Goal: Transaction & Acquisition: Purchase product/service

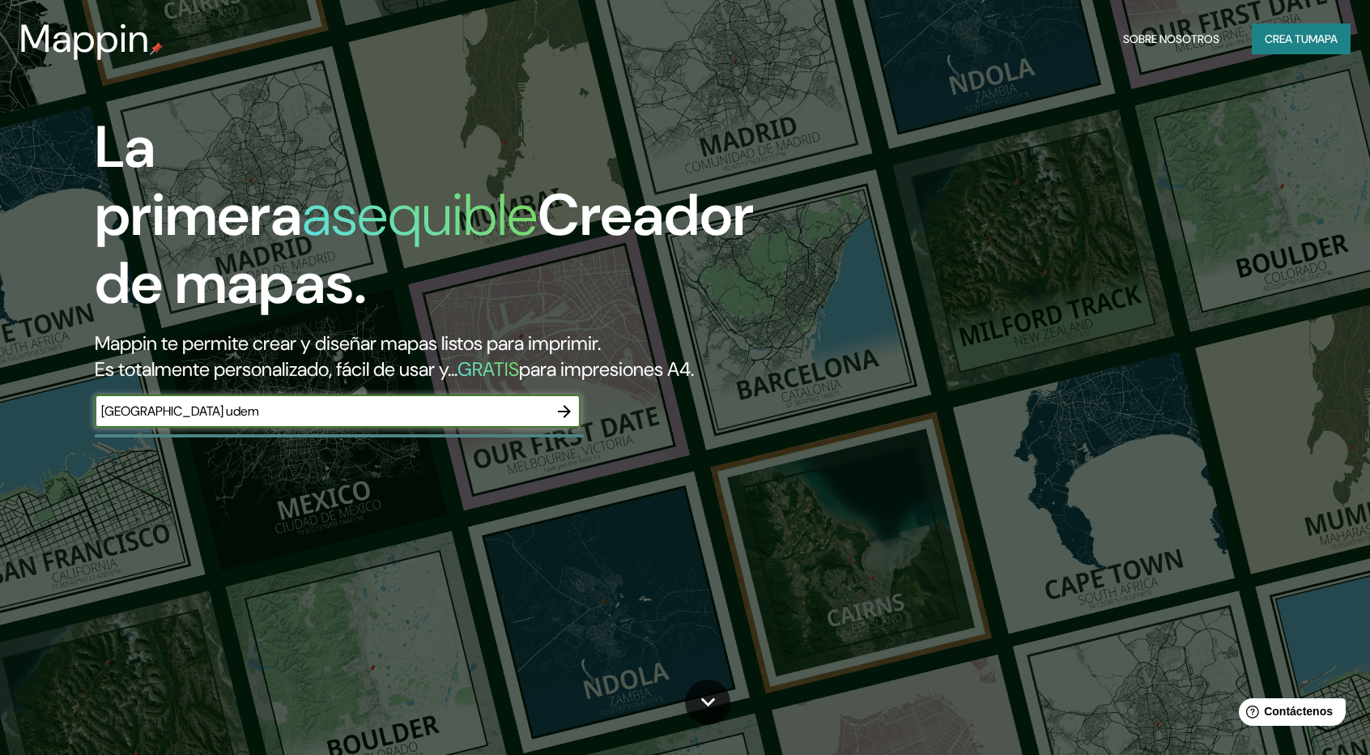
type input "[GEOGRAPHIC_DATA] udem"
click at [561, 411] on icon "button" at bounding box center [564, 411] width 13 height 13
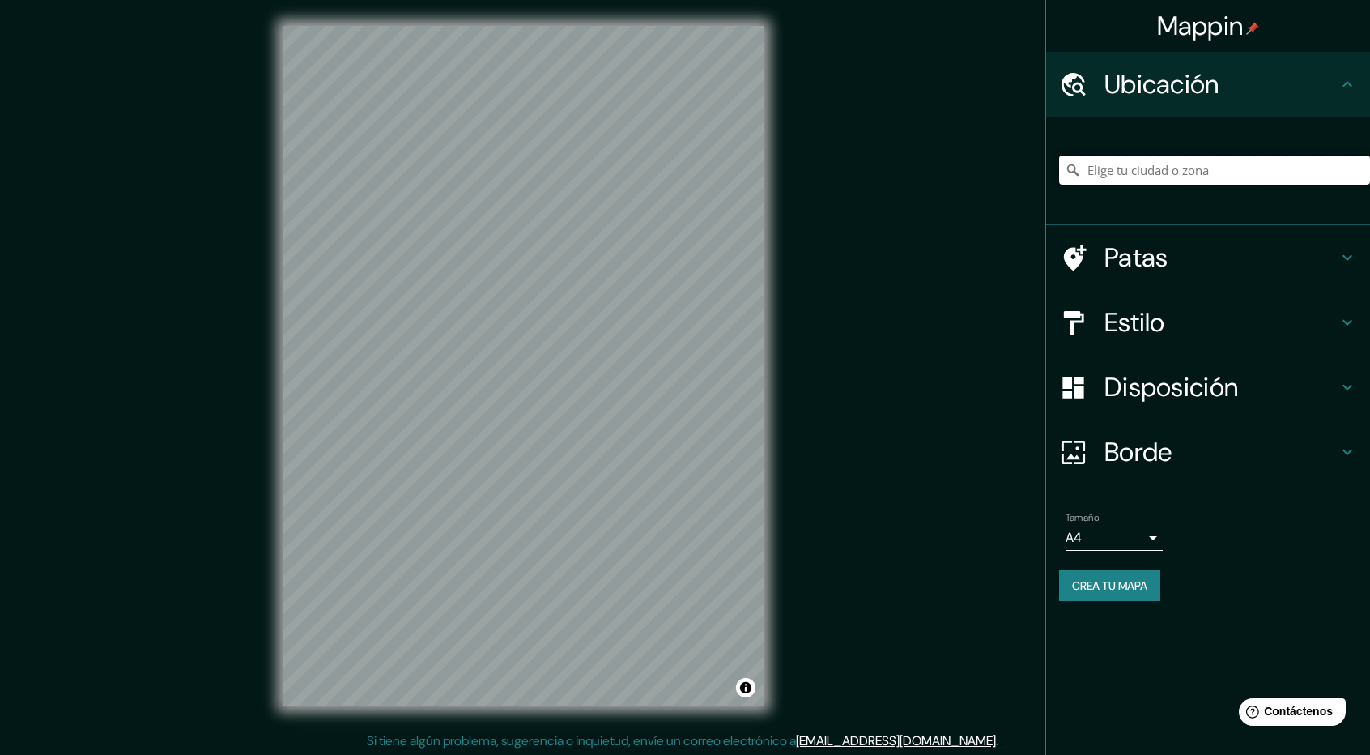
click at [1155, 165] on input "Elige tu ciudad o zona" at bounding box center [1214, 170] width 311 height 29
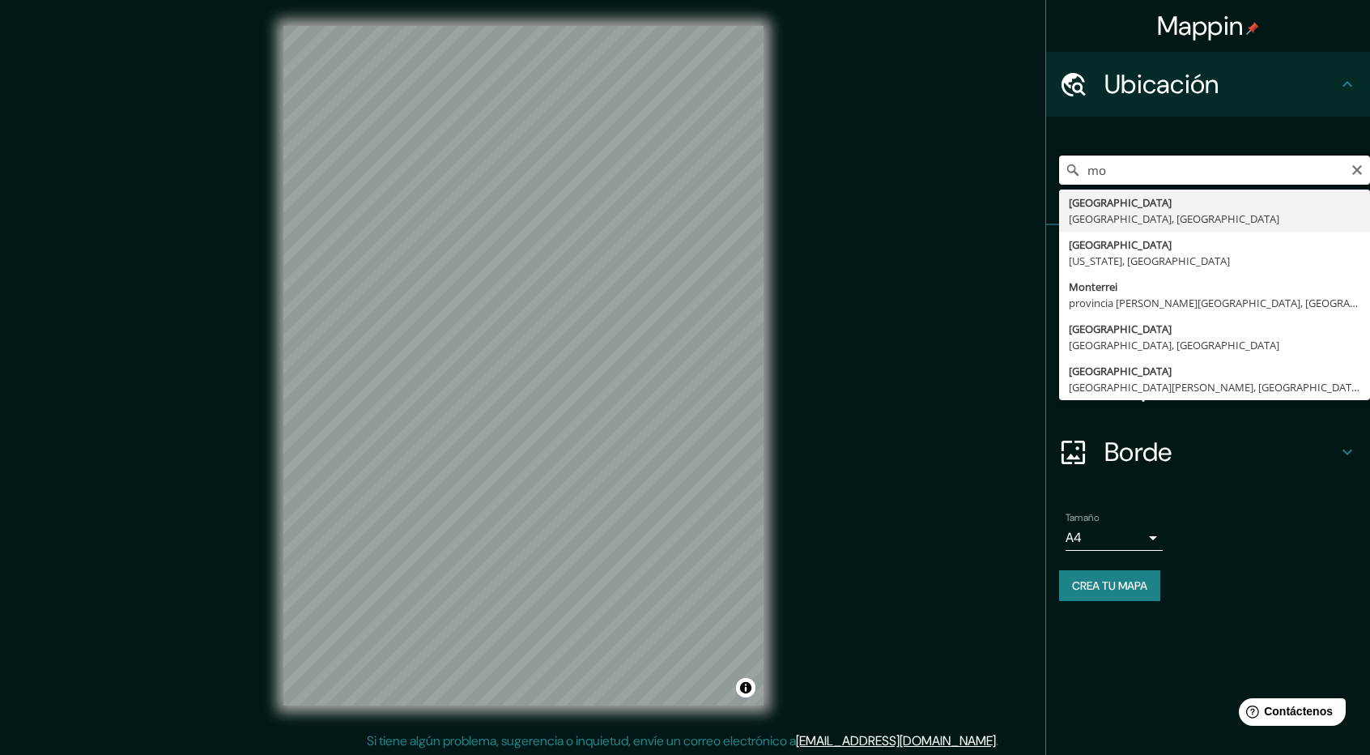
type input "m"
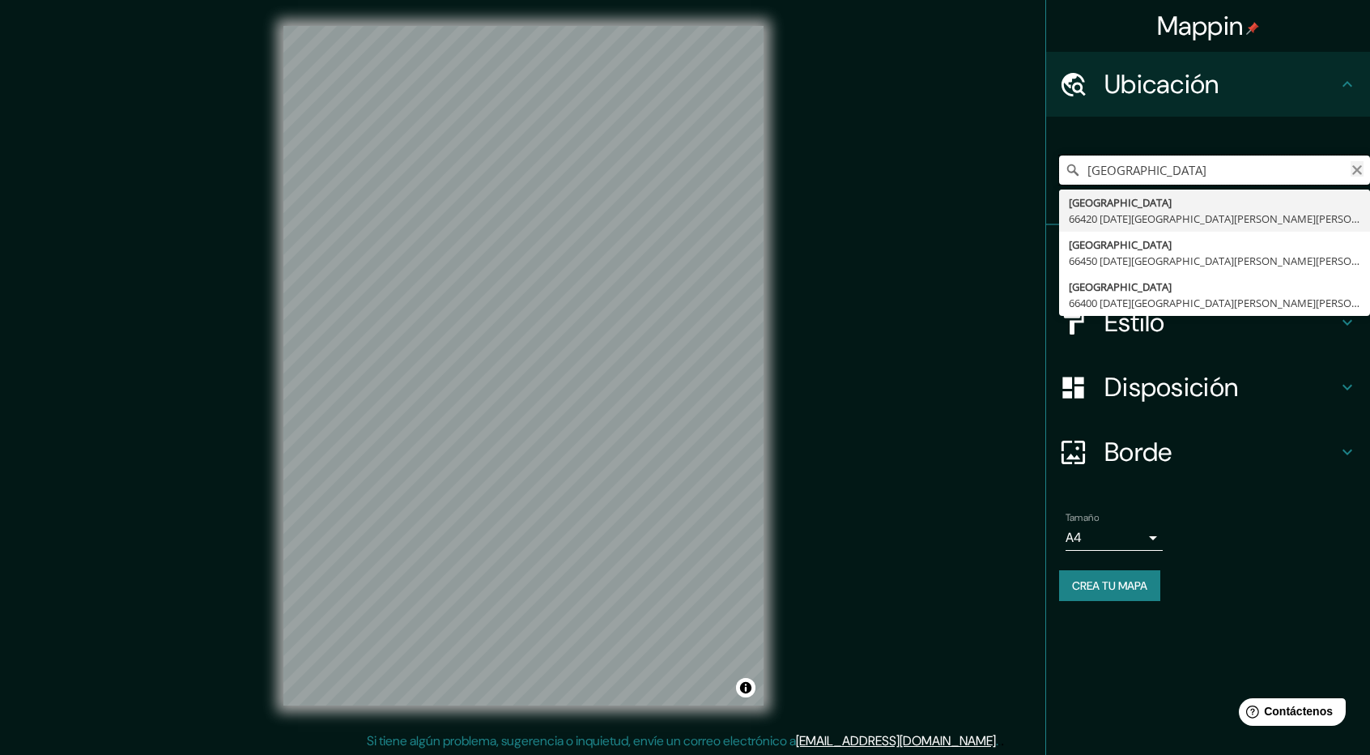
type input "[GEOGRAPHIC_DATA]"
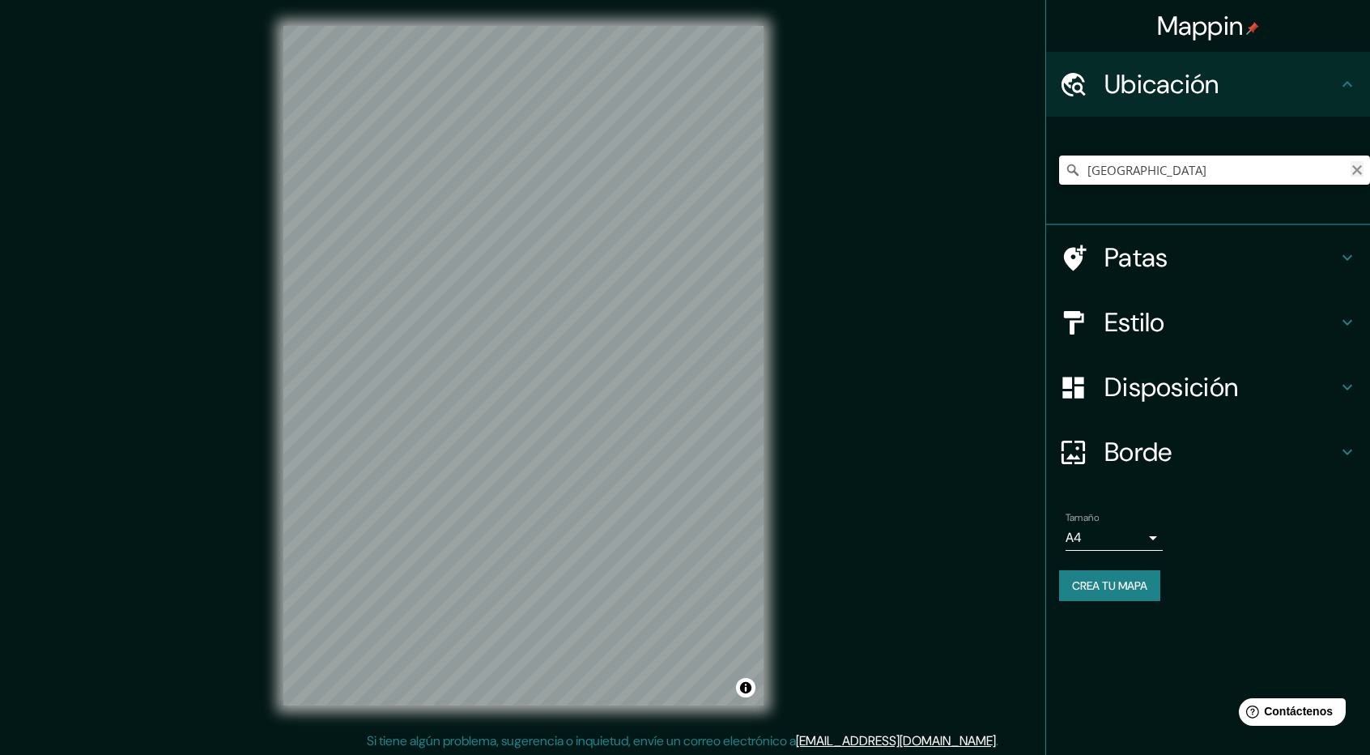
click at [1362, 168] on icon "Claro" at bounding box center [1357, 170] width 13 height 13
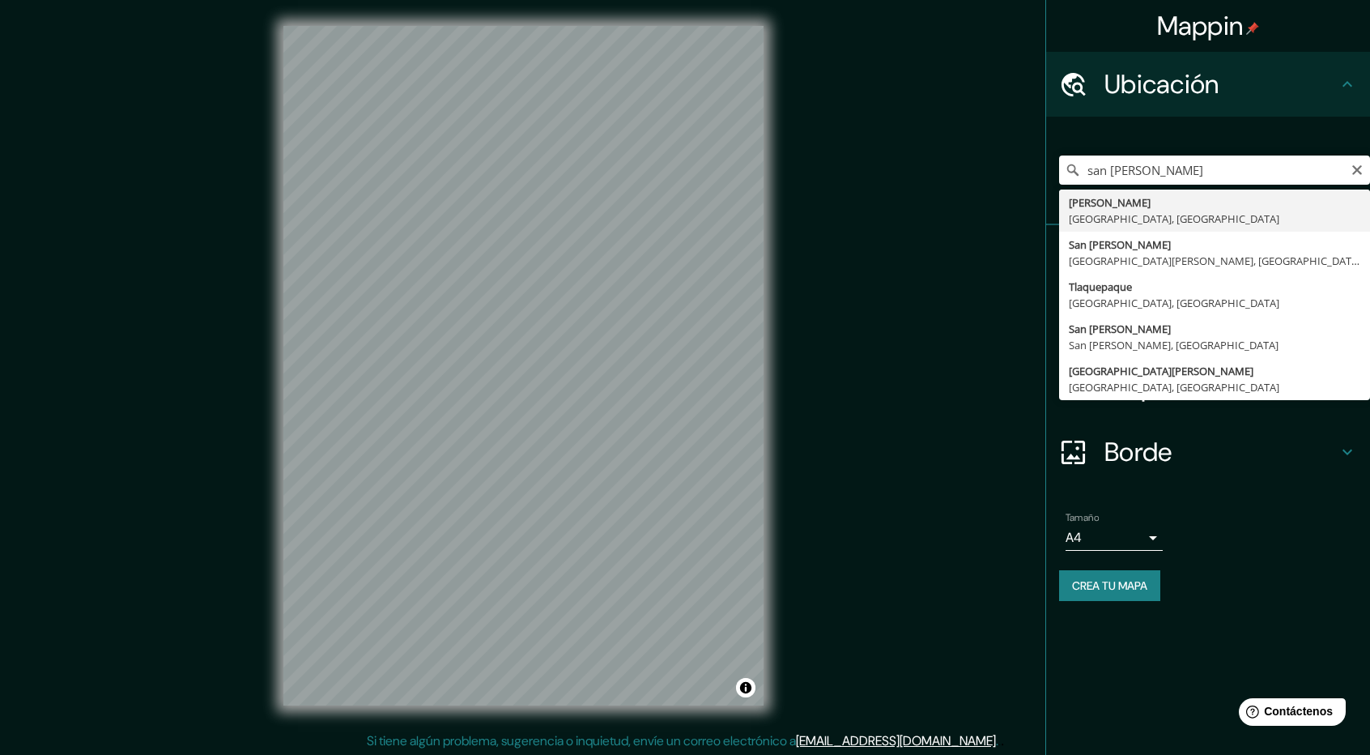
type input "[PERSON_NAME], [GEOGRAPHIC_DATA], [GEOGRAPHIC_DATA]"
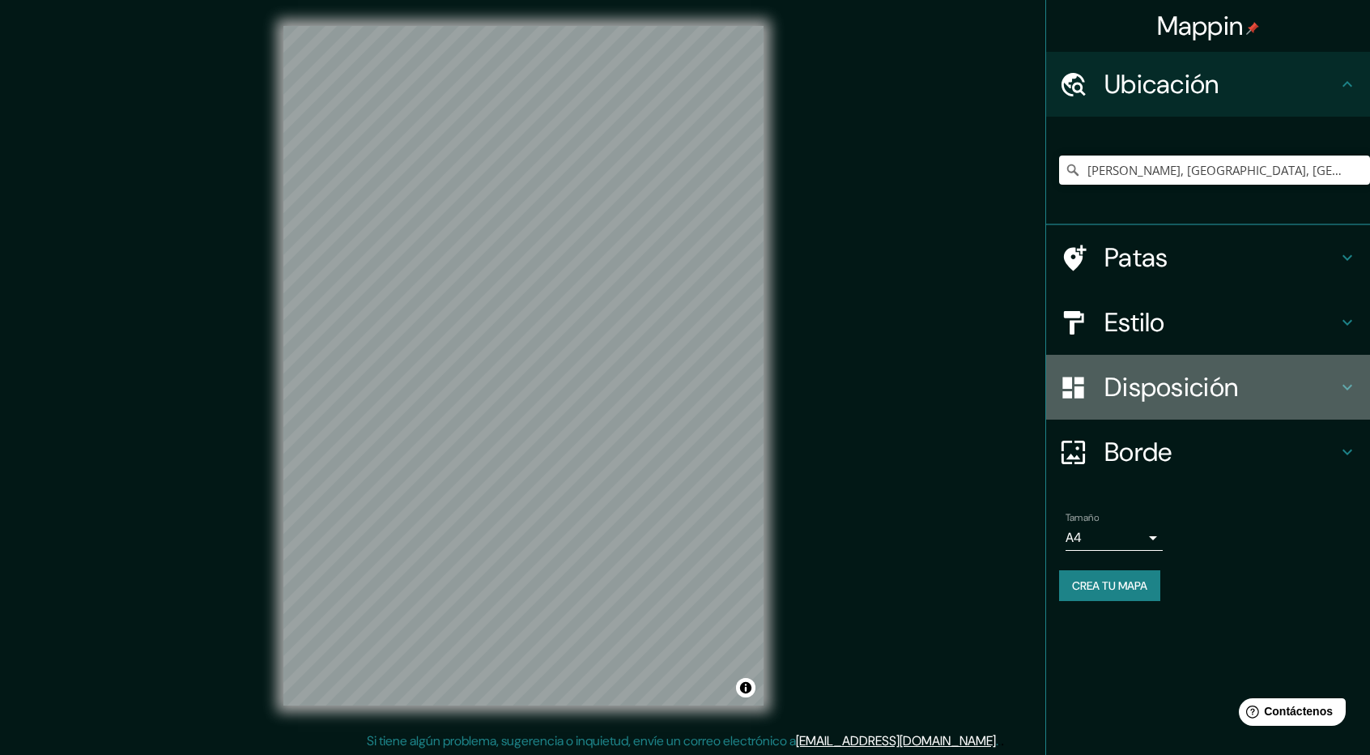
click at [1142, 386] on font "Disposición" at bounding box center [1172, 387] width 134 height 34
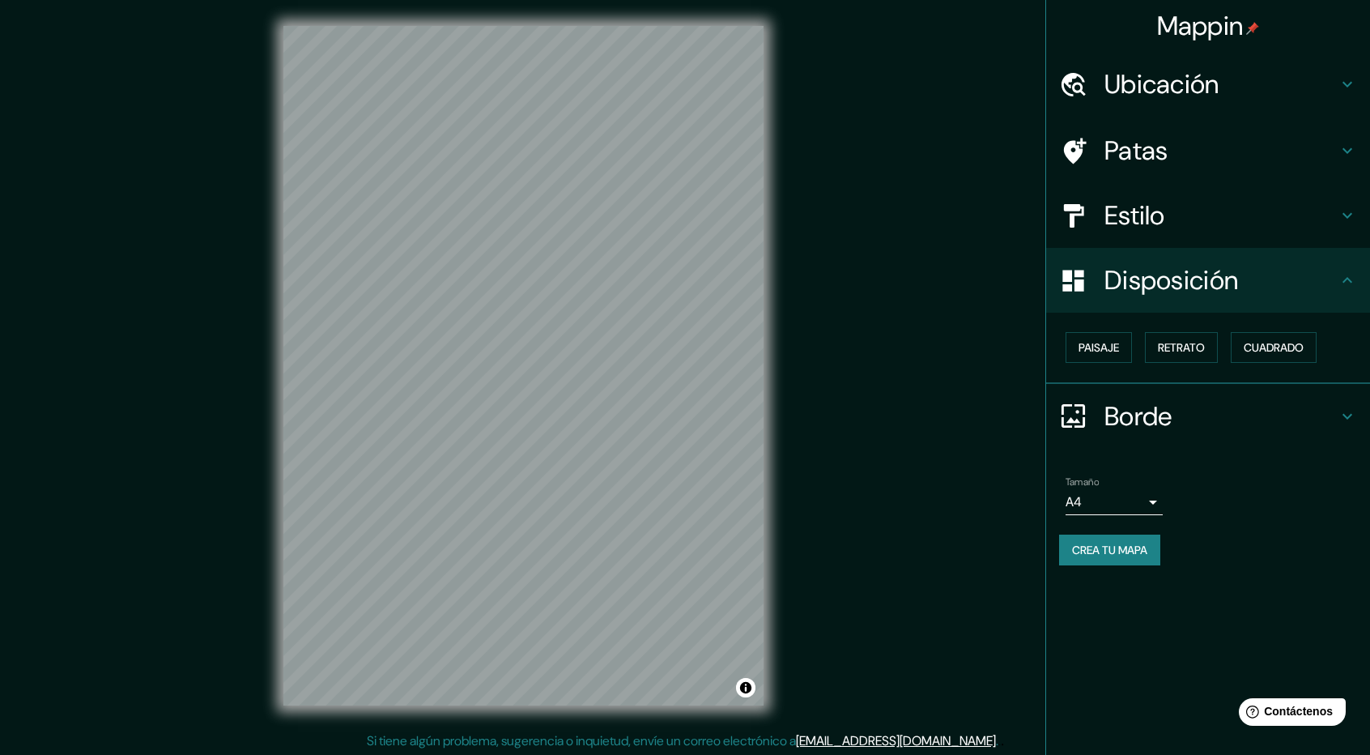
click at [1144, 409] on font "Borde" at bounding box center [1139, 416] width 68 height 34
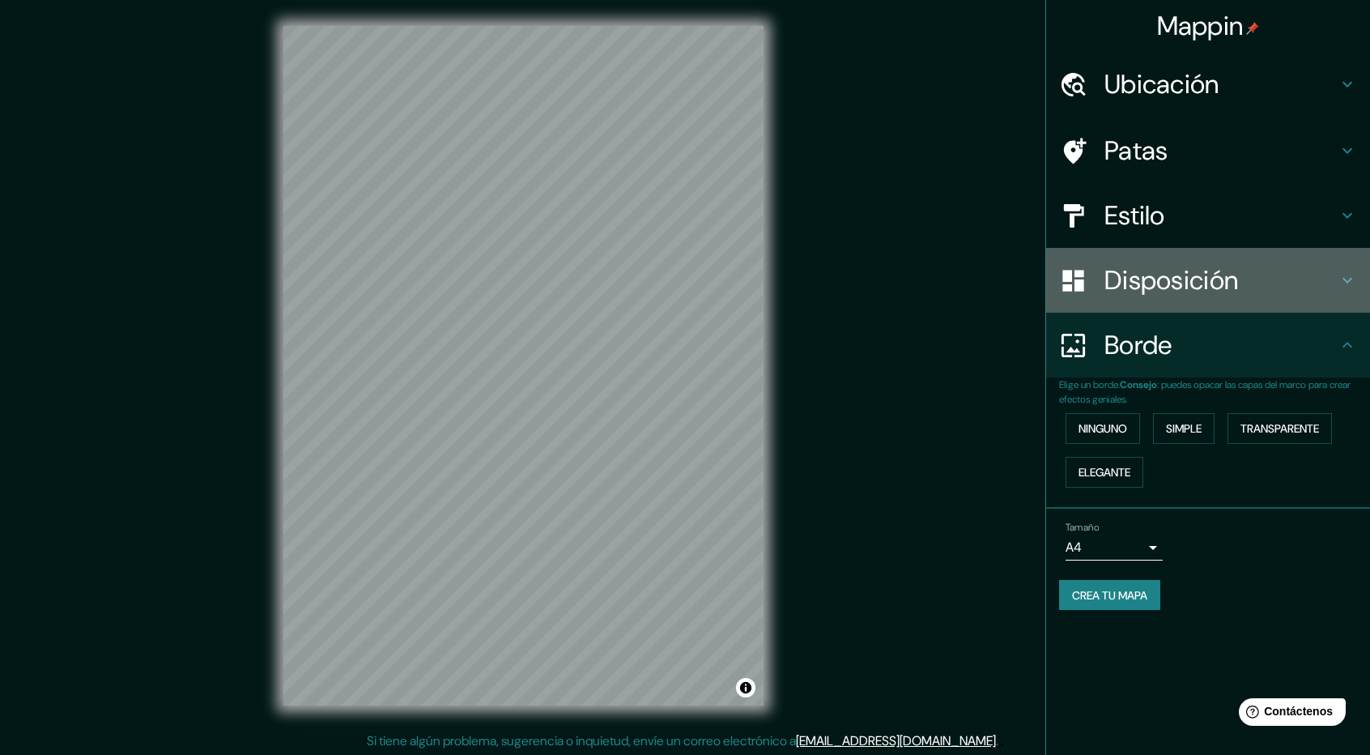
click at [1161, 278] on font "Disposición" at bounding box center [1172, 280] width 134 height 34
